Goal: Task Accomplishment & Management: Manage account settings

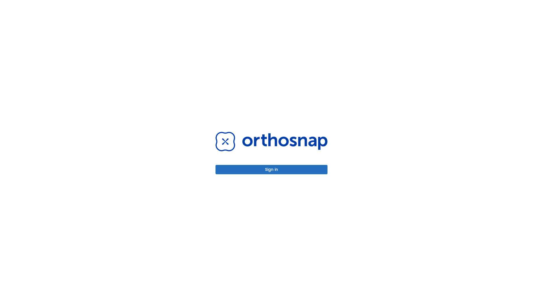
click at [272, 169] on button "Sign in" at bounding box center [272, 169] width 112 height 9
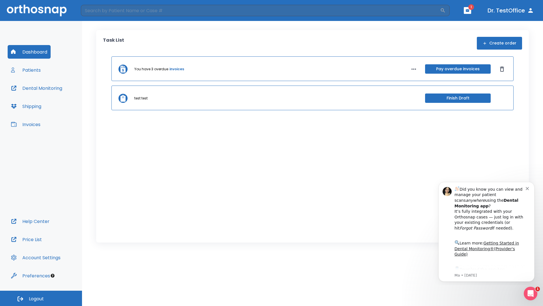
click at [41, 298] on span "Logout" at bounding box center [36, 298] width 15 height 6
